Goal: Task Accomplishment & Management: Manage account settings

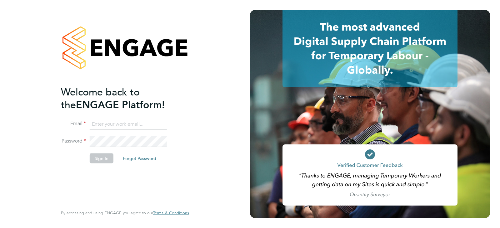
type input "queries@claremontconsulting.com"
click at [98, 155] on button "Sign In" at bounding box center [102, 159] width 24 height 10
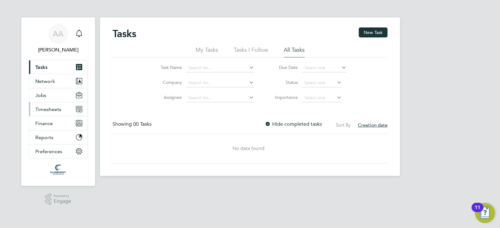
click at [67, 111] on button "Timesheets" at bounding box center [58, 109] width 58 height 14
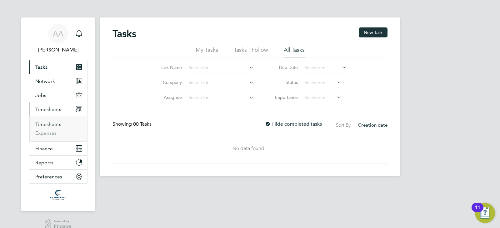
click at [57, 123] on link "Timesheets" at bounding box center [48, 124] width 26 height 6
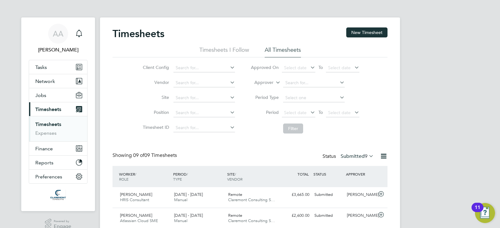
click at [468, 111] on div "AA [PERSON_NAME] Notifications Applications: Tasks Network Team Members Busines…" at bounding box center [250, 199] width 500 height 398
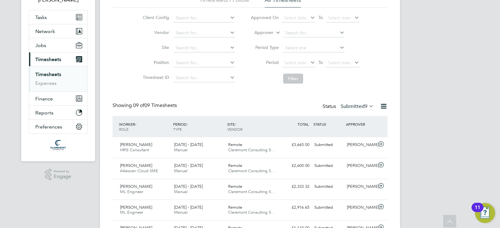
click at [357, 108] on label "Submitted 9" at bounding box center [356, 106] width 33 height 6
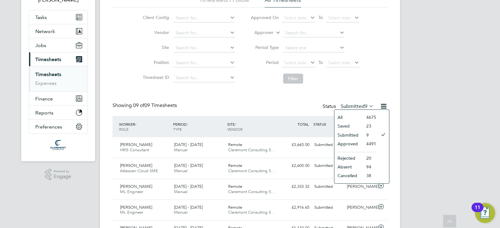
click at [353, 125] on li "Saved" at bounding box center [348, 126] width 29 height 9
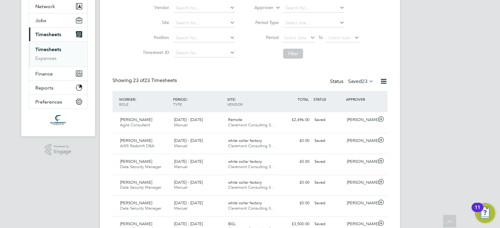
click at [362, 81] on span "23" at bounding box center [365, 81] width 6 height 6
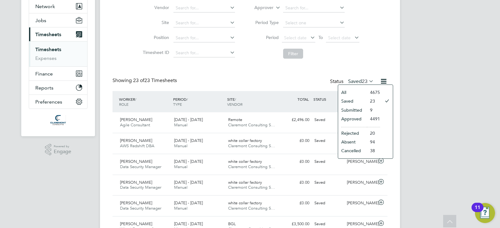
click at [357, 118] on li "Approved" at bounding box center [352, 119] width 29 height 9
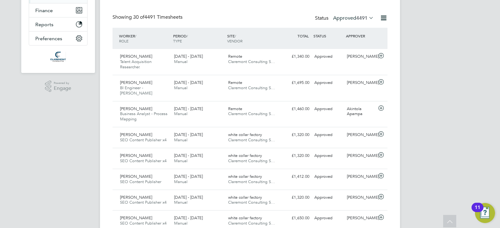
scroll to position [125, 0]
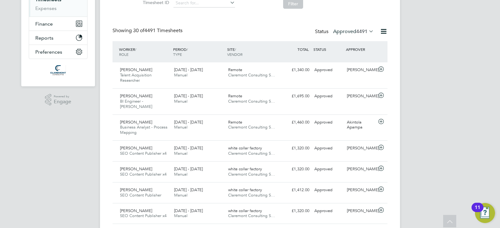
click at [344, 34] on label "Approved 4491" at bounding box center [353, 31] width 41 height 6
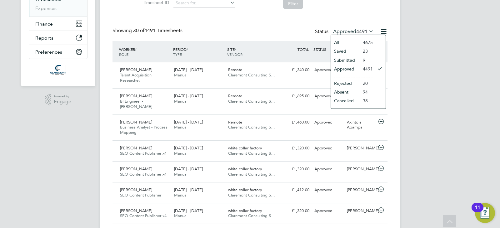
click at [349, 93] on li "Absent" at bounding box center [345, 92] width 29 height 9
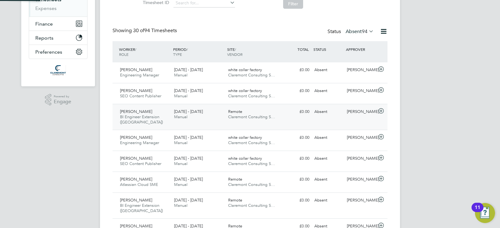
scroll to position [3, 3]
click at [355, 33] on label "Absent 94" at bounding box center [359, 31] width 28 height 6
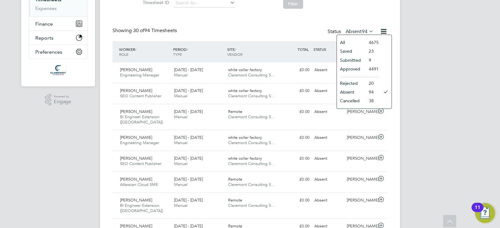
click at [356, 98] on li "Cancelled" at bounding box center [351, 101] width 29 height 9
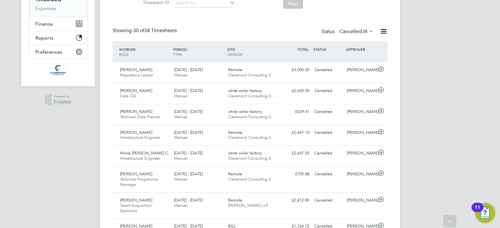
click at [359, 28] on label "Cancelled 38" at bounding box center [356, 31] width 34 height 6
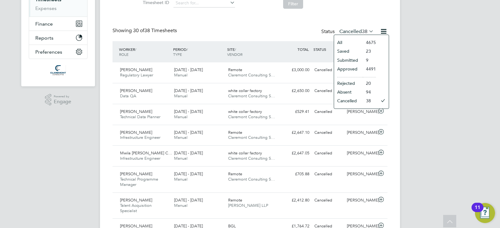
click at [351, 82] on li "Rejected" at bounding box center [348, 83] width 29 height 9
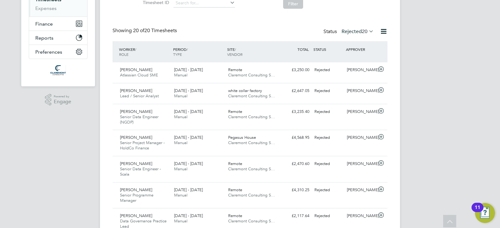
click at [355, 31] on label "Rejected 20" at bounding box center [357, 31] width 32 height 6
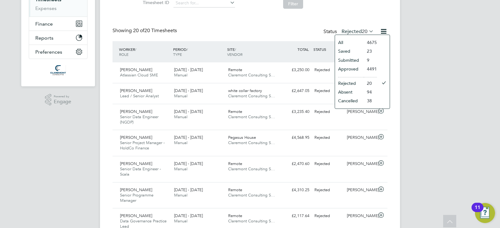
click at [350, 53] on li "Saved" at bounding box center [349, 51] width 29 height 9
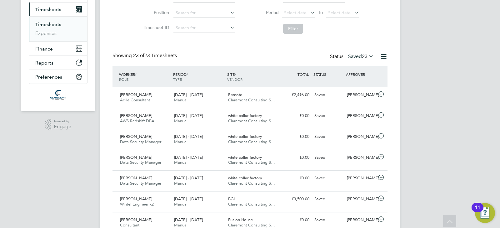
click at [355, 54] on label "Saved 23" at bounding box center [361, 56] width 26 height 6
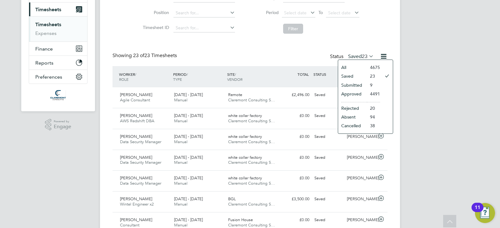
click at [364, 92] on li "Approved" at bounding box center [352, 94] width 29 height 9
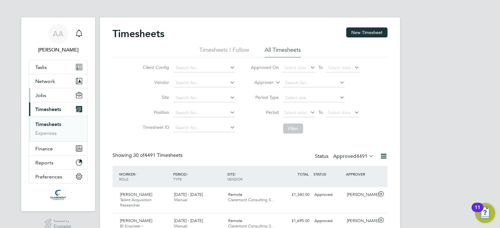
click at [56, 90] on button "Jobs" at bounding box center [58, 95] width 58 height 14
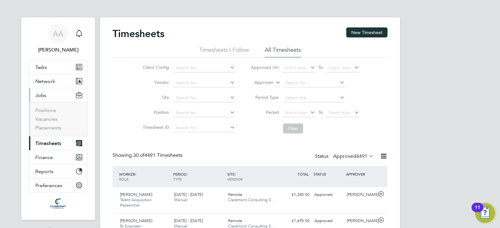
click at [56, 90] on button "Jobs" at bounding box center [58, 95] width 58 height 14
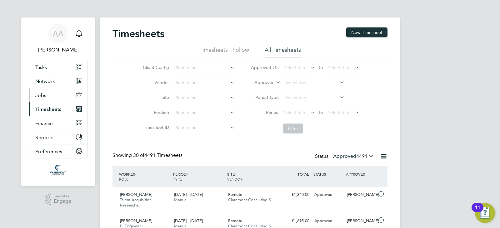
click at [48, 96] on button "Jobs" at bounding box center [58, 95] width 58 height 14
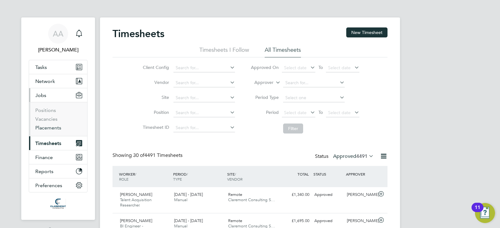
click at [49, 130] on link "Placements" at bounding box center [48, 128] width 26 height 6
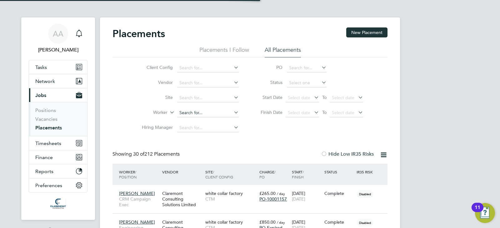
click at [184, 114] on input at bounding box center [208, 113] width 62 height 9
click at [223, 129] on li "Sh itlesh Bakshi" at bounding box center [208, 130] width 62 height 8
type input "[PERSON_NAME]"
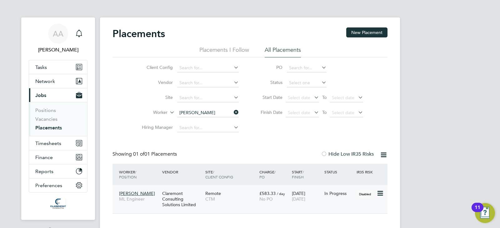
click at [348, 203] on div "[PERSON_NAME] ML Engineer Claremont Consulting Solutions Limited Remote CTM £58…" at bounding box center [249, 199] width 275 height 28
click at [232, 203] on div "Remote CTM" at bounding box center [231, 196] width 54 height 17
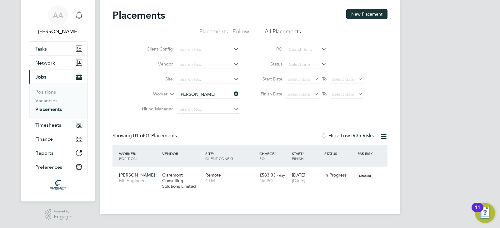
scroll to position [19, 0]
click at [57, 127] on span "Timesheets" at bounding box center [48, 125] width 26 height 6
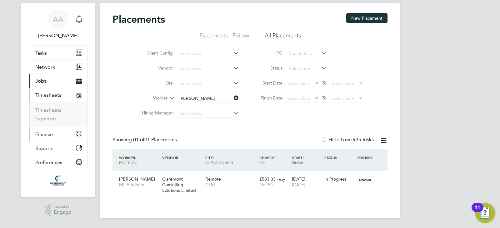
scroll to position [14, 0]
click at [50, 111] on link "Timesheets" at bounding box center [48, 110] width 26 height 6
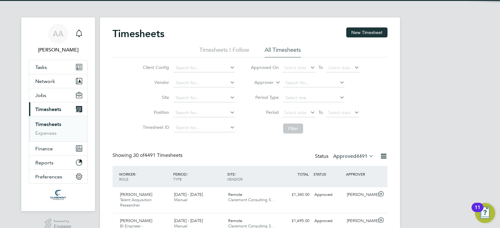
scroll to position [21, 54]
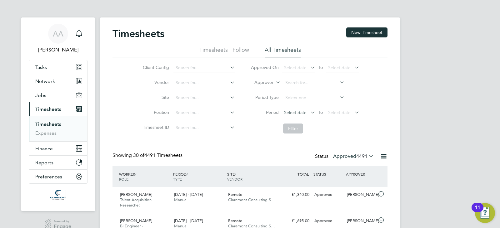
click at [296, 112] on span "Select date" at bounding box center [295, 113] width 22 height 6
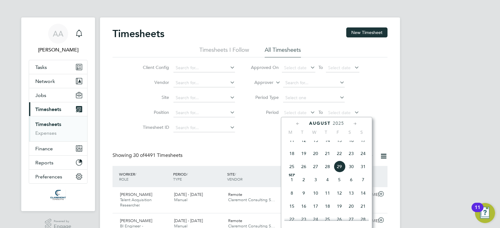
click at [295, 158] on span "18" at bounding box center [292, 154] width 12 height 12
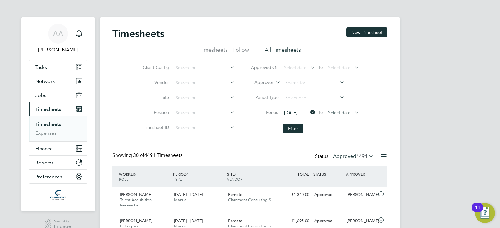
click at [345, 111] on span "Select date" at bounding box center [339, 113] width 22 height 6
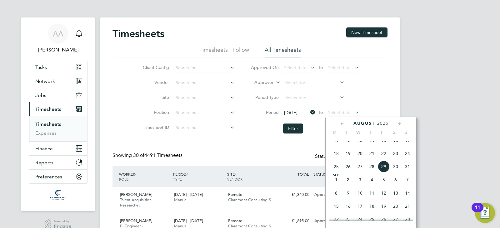
click at [408, 160] on span "24" at bounding box center [407, 154] width 12 height 12
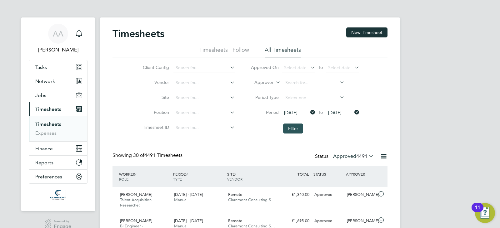
click at [289, 130] on button "Filter" at bounding box center [293, 129] width 20 height 10
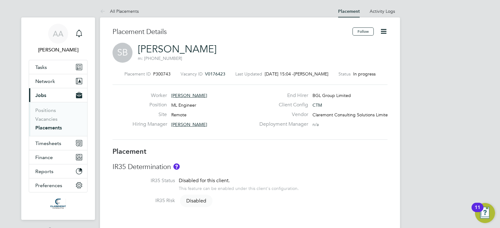
click at [122, 47] on span "SB" at bounding box center [122, 53] width 20 height 20
click at [154, 48] on link "[PERSON_NAME]" at bounding box center [177, 49] width 79 height 12
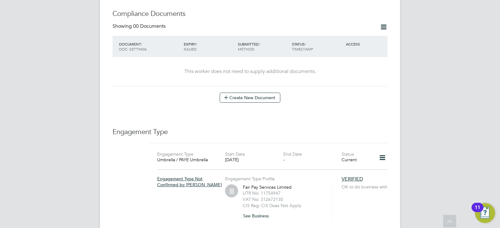
scroll to position [400, 0]
